Goal: Connect with others: Connect with other users

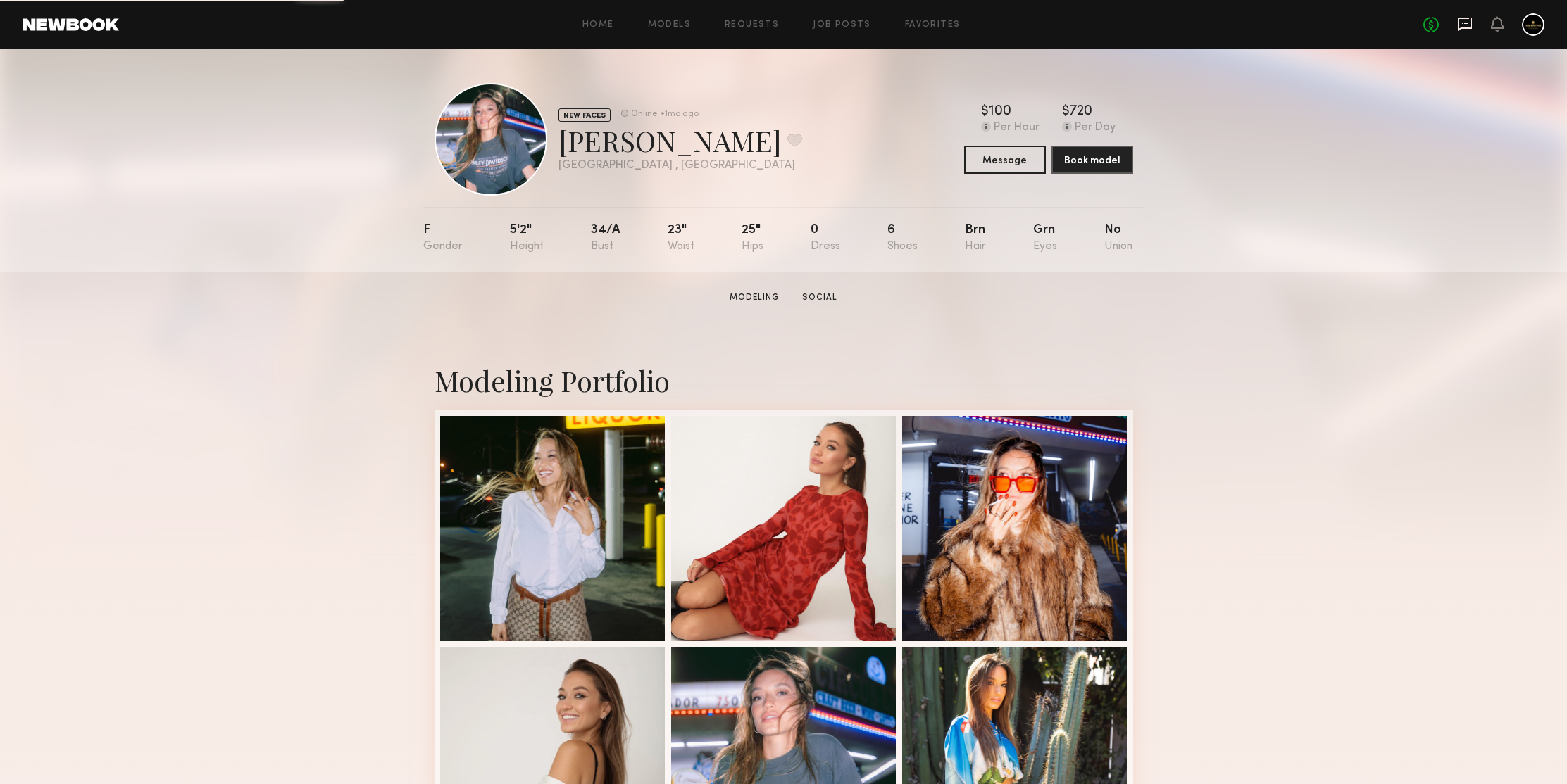
click at [1467, 29] on icon at bounding box center [1465, 24] width 14 height 13
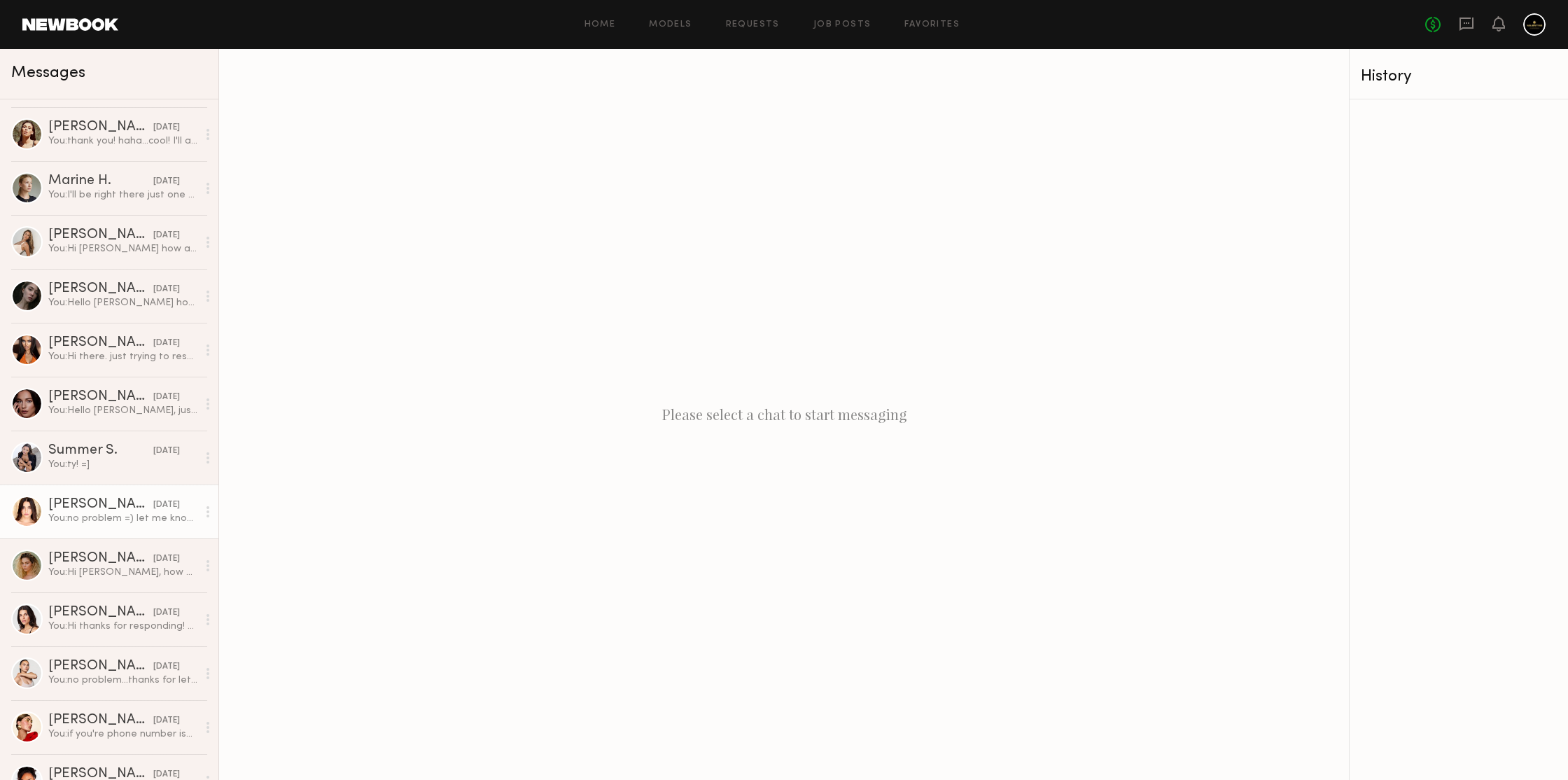
scroll to position [1186, 0]
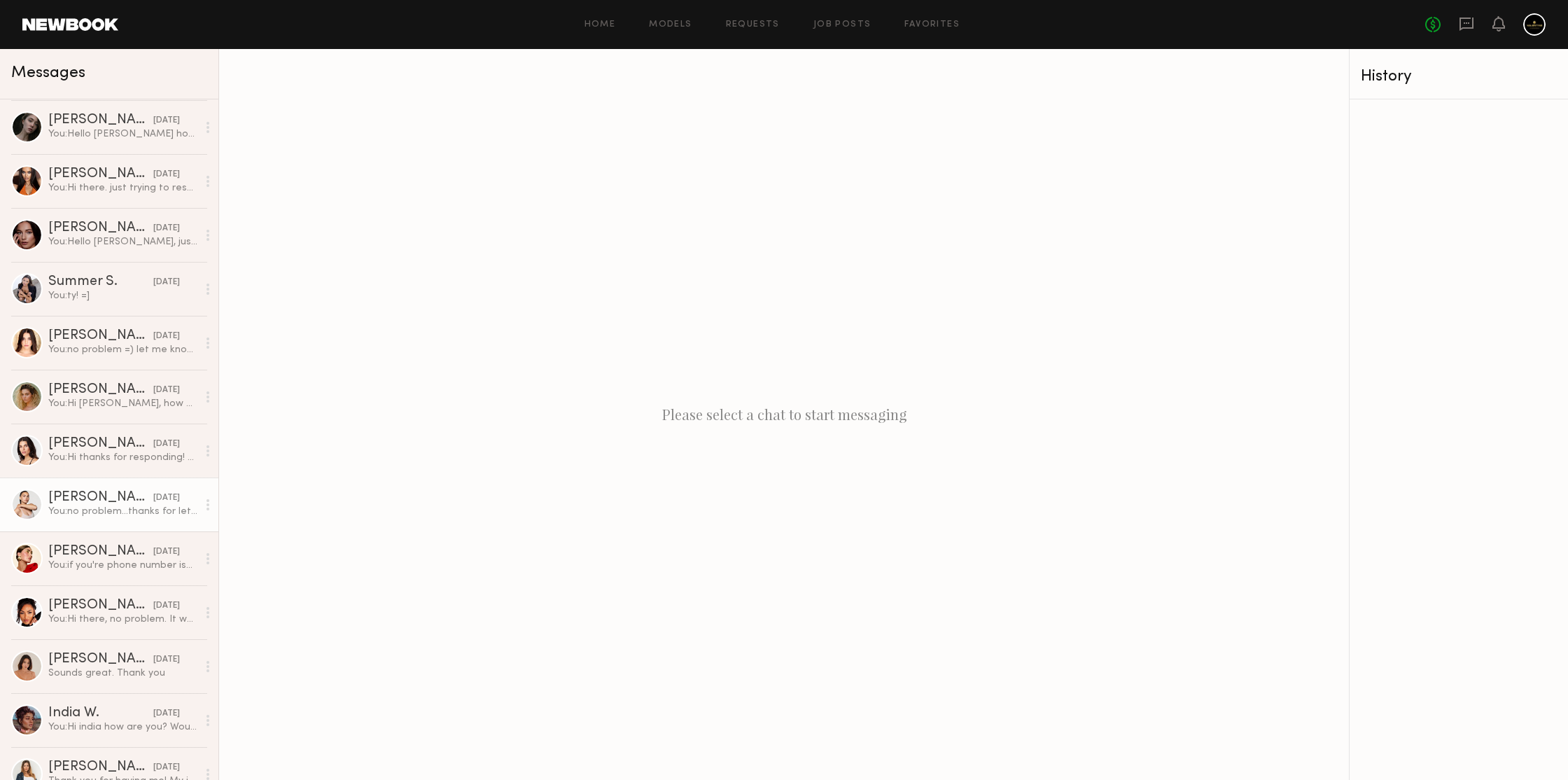
click at [80, 500] on div "Anastasija B." at bounding box center [100, 497] width 105 height 14
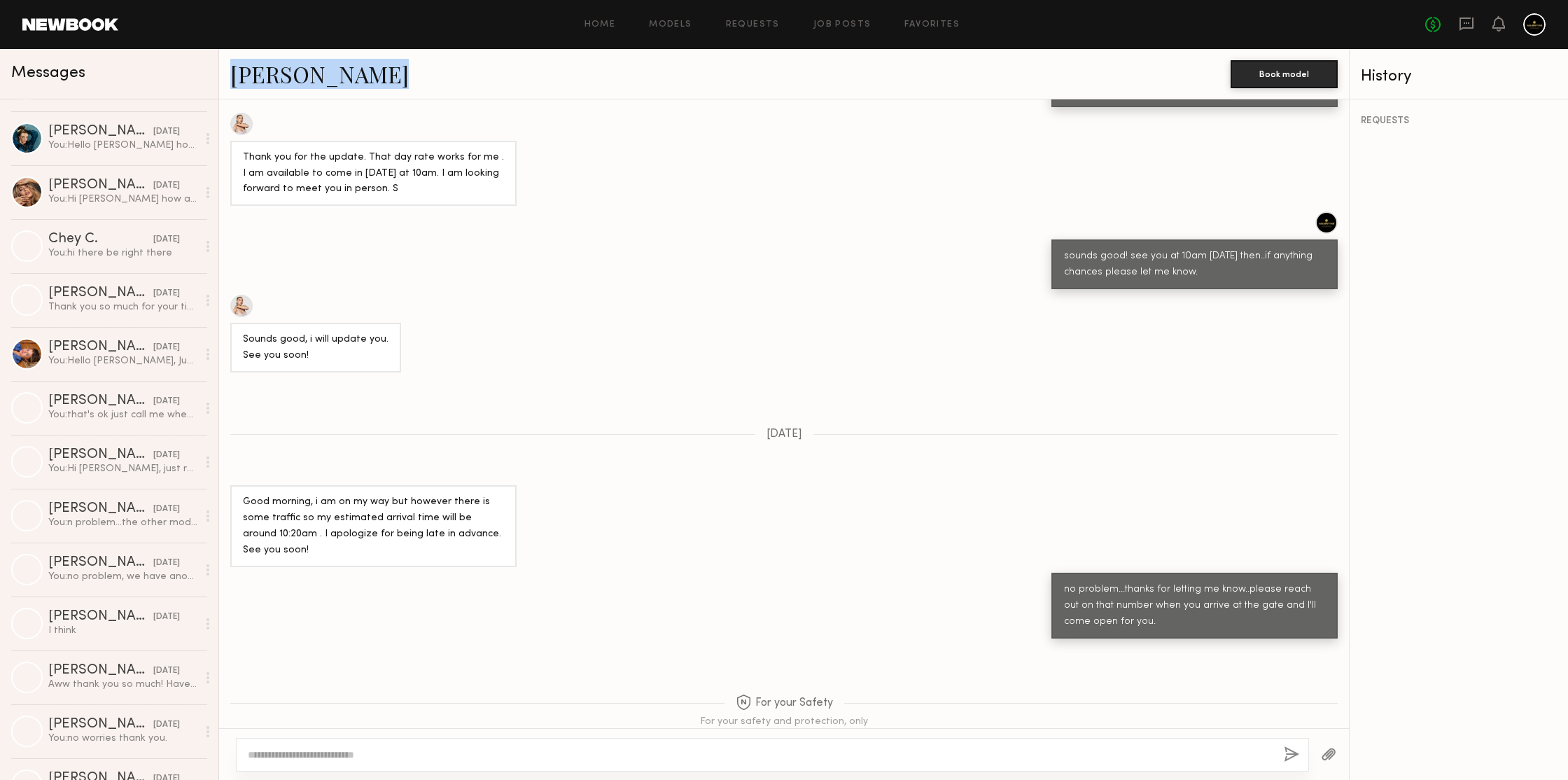
scroll to position [3400, 0]
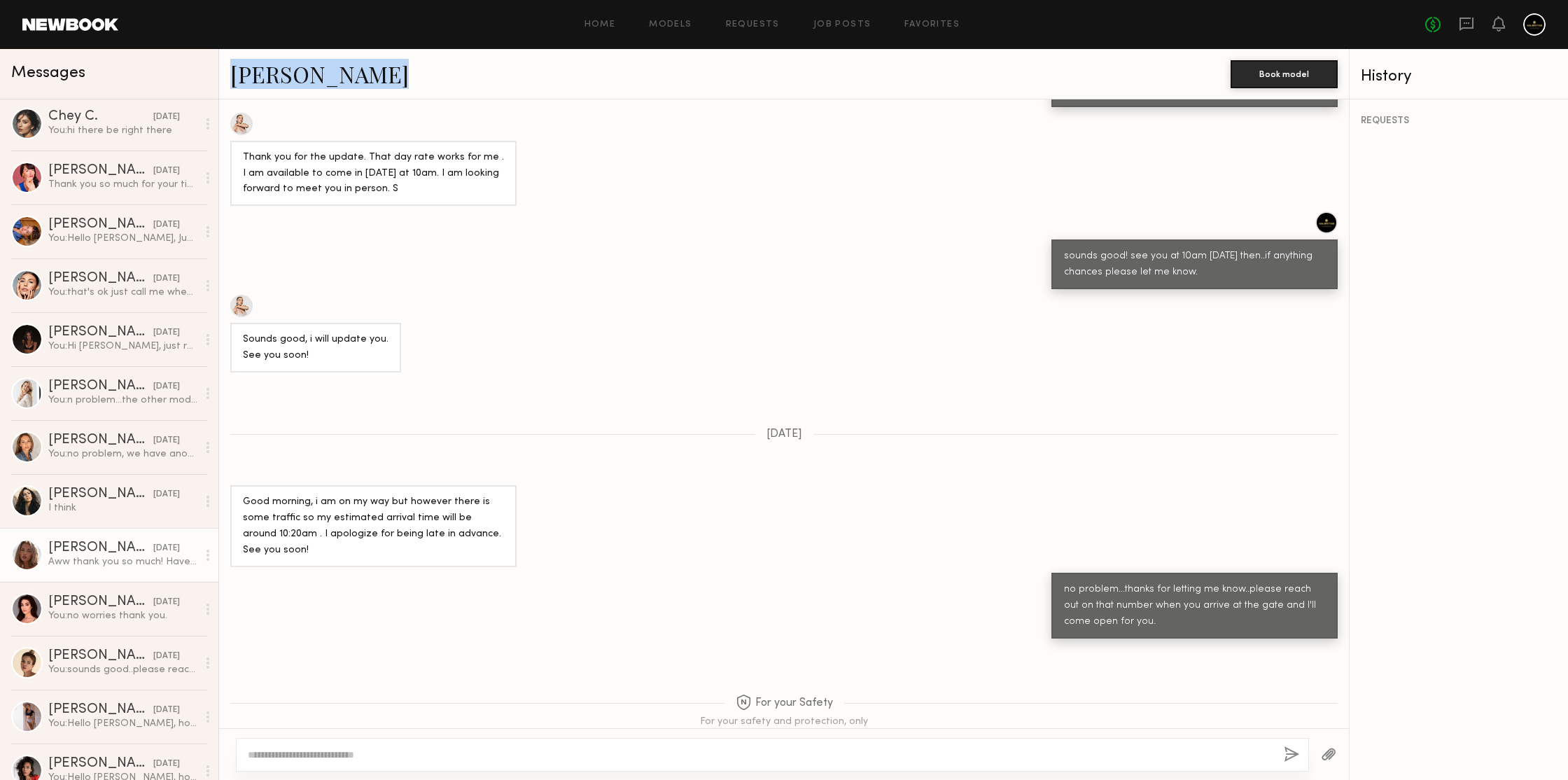
click at [84, 549] on div "Emma V." at bounding box center [100, 549] width 105 height 14
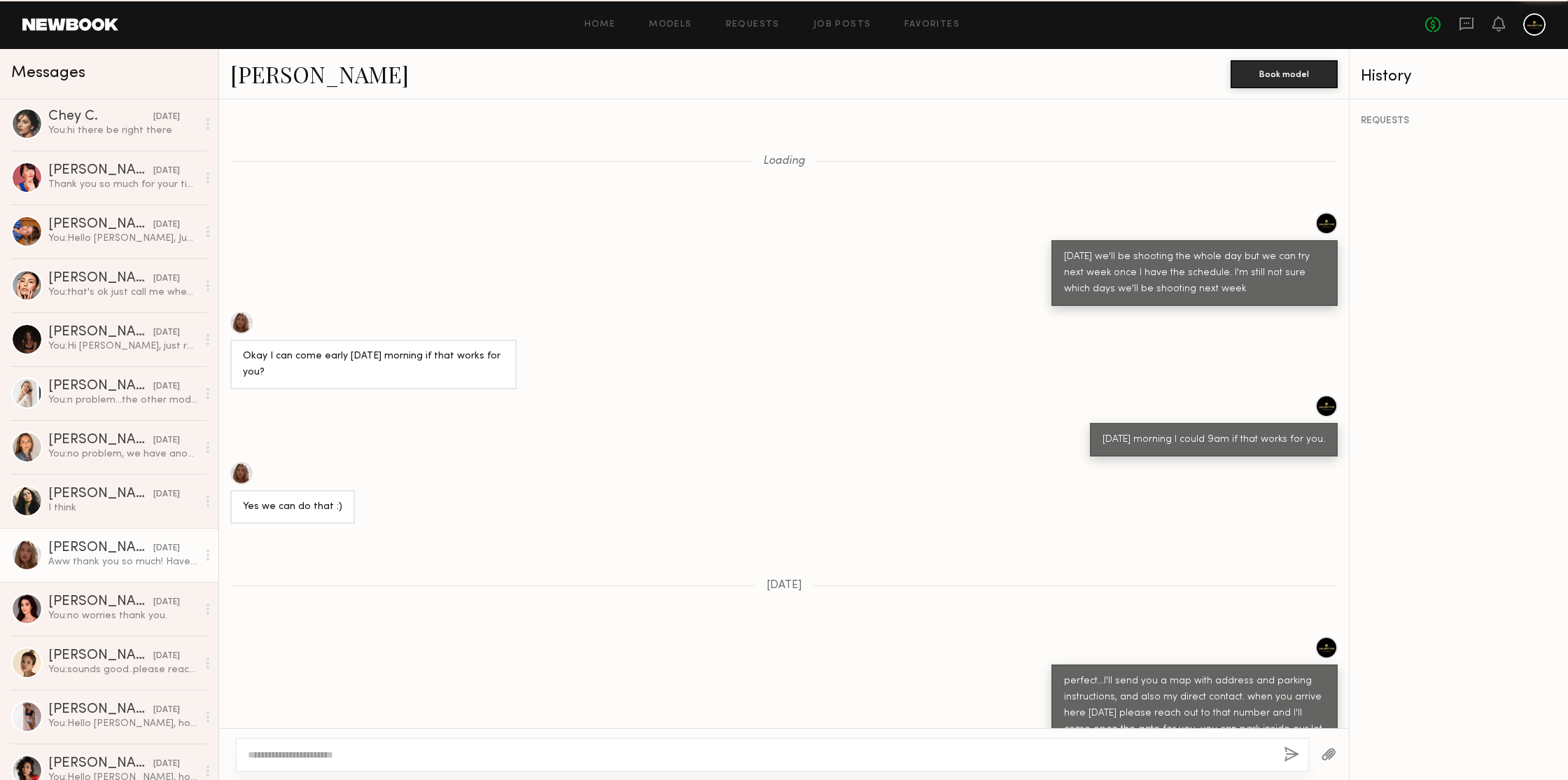
scroll to position [888, 0]
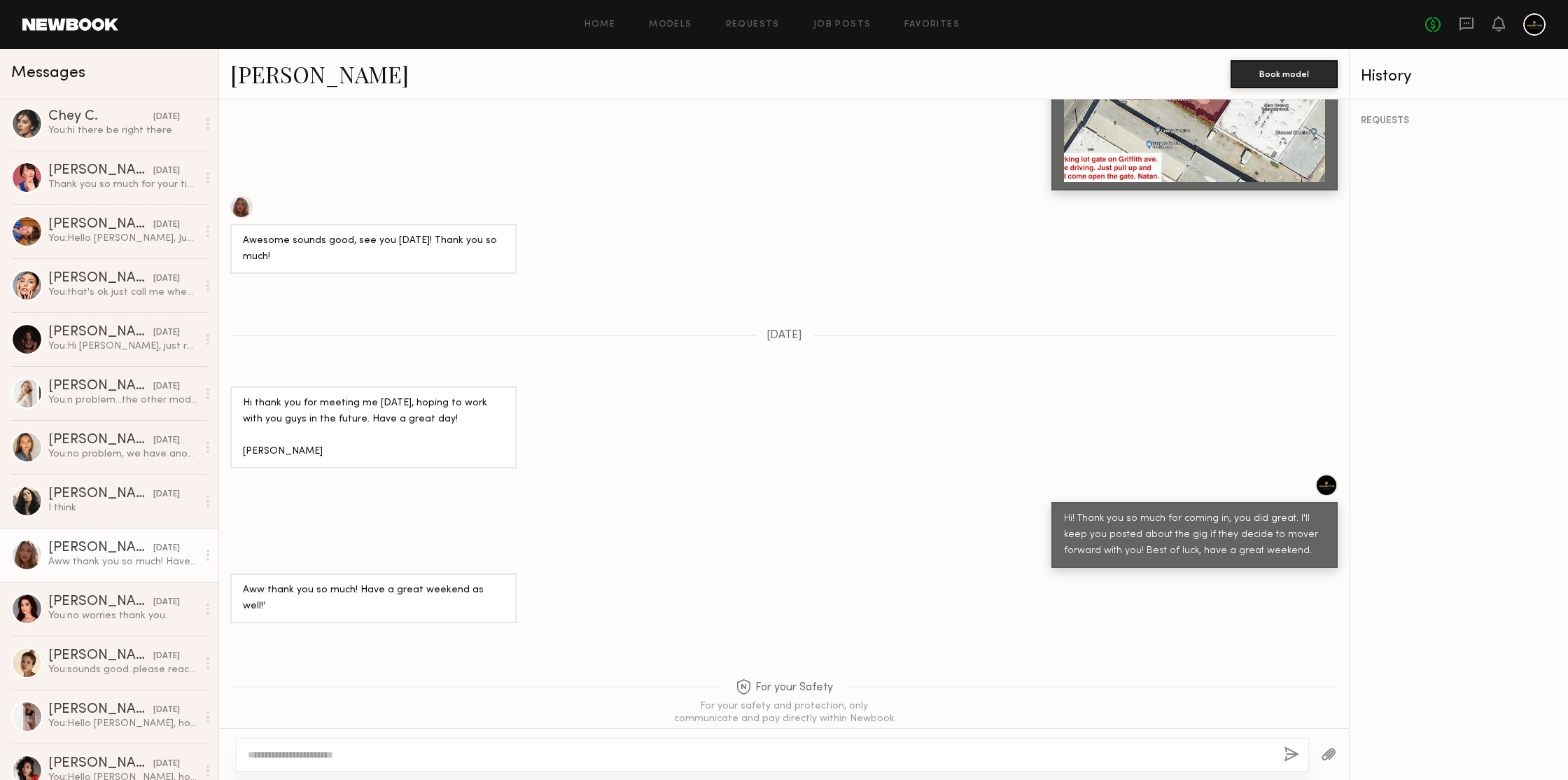
click at [261, 75] on link "Emma V." at bounding box center [320, 74] width 178 height 30
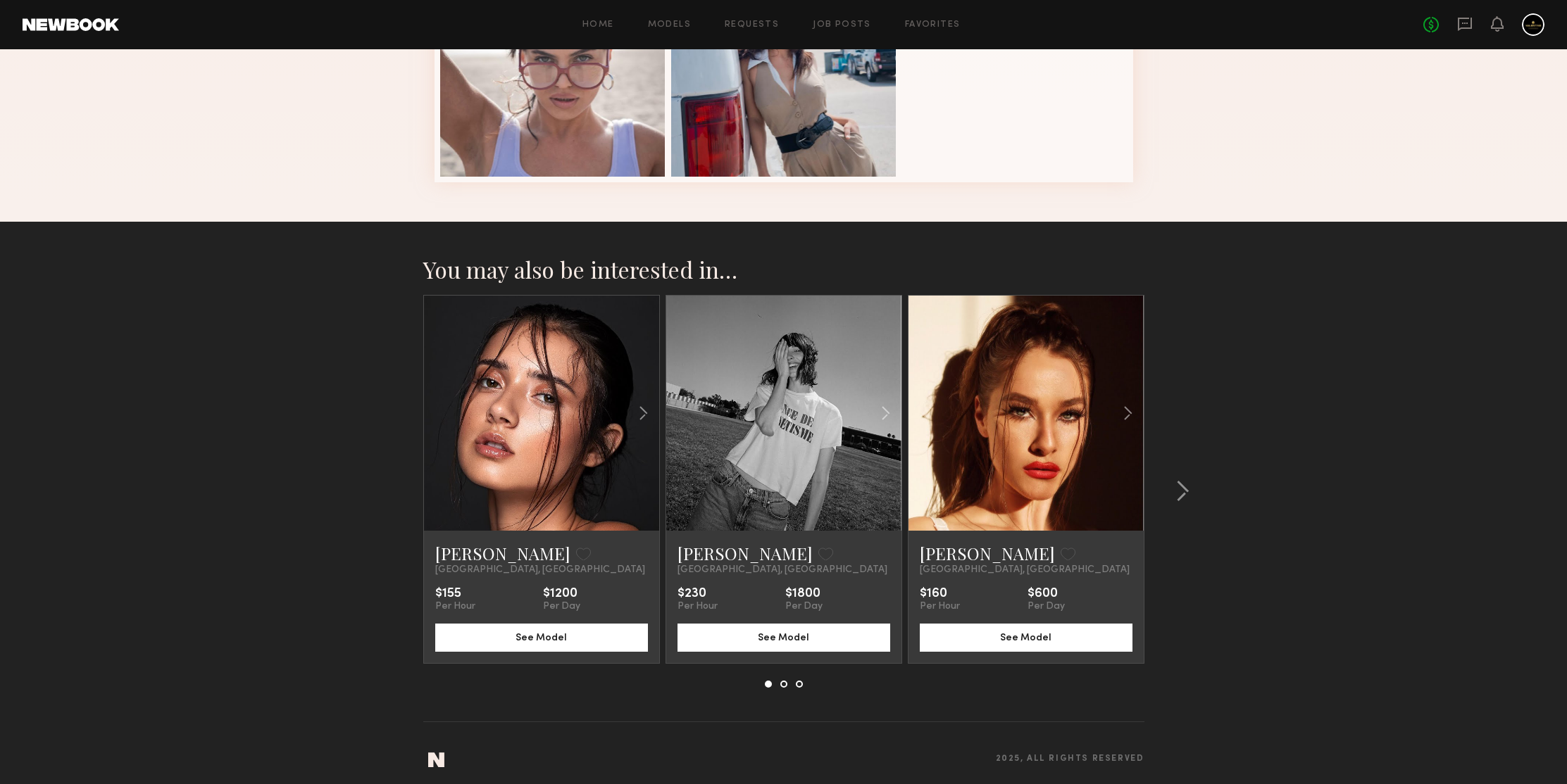
scroll to position [707, 0]
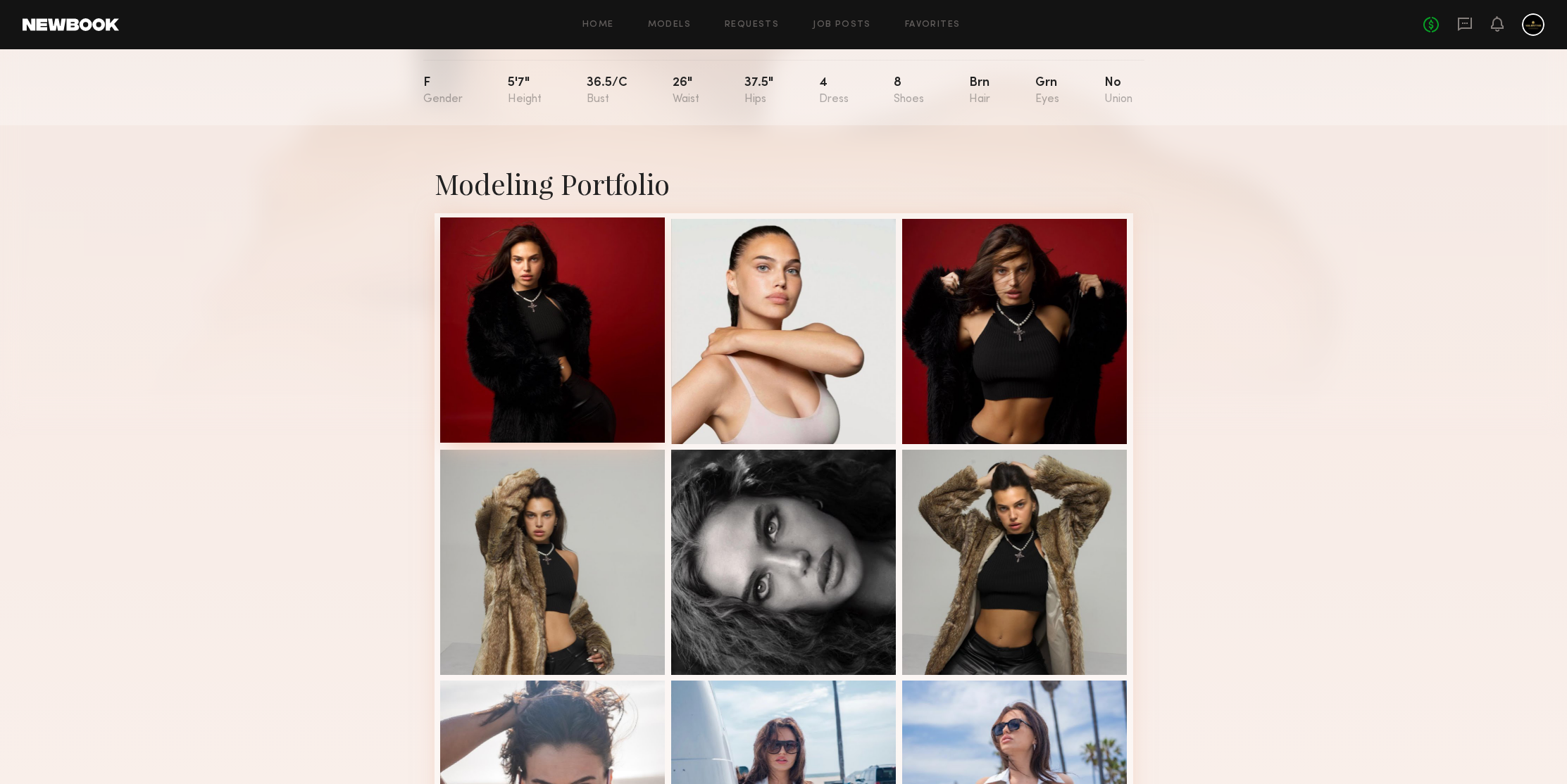
scroll to position [138, 0]
